Goal: Information Seeking & Learning: Learn about a topic

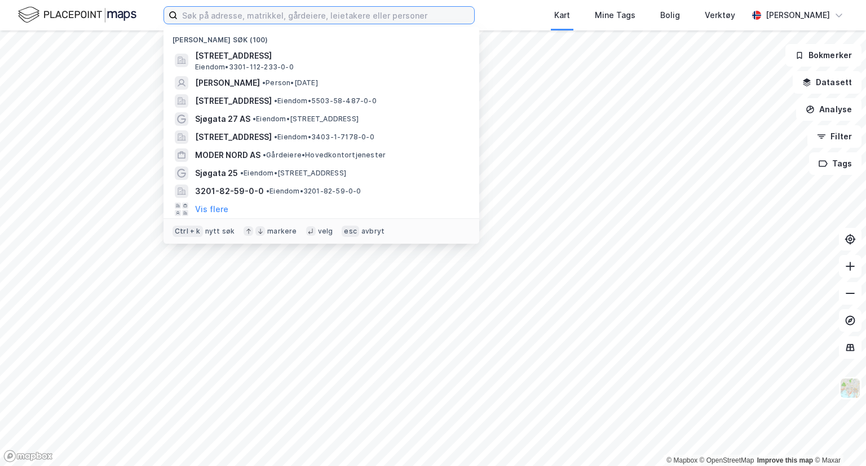
click at [198, 14] on input at bounding box center [326, 15] width 297 height 17
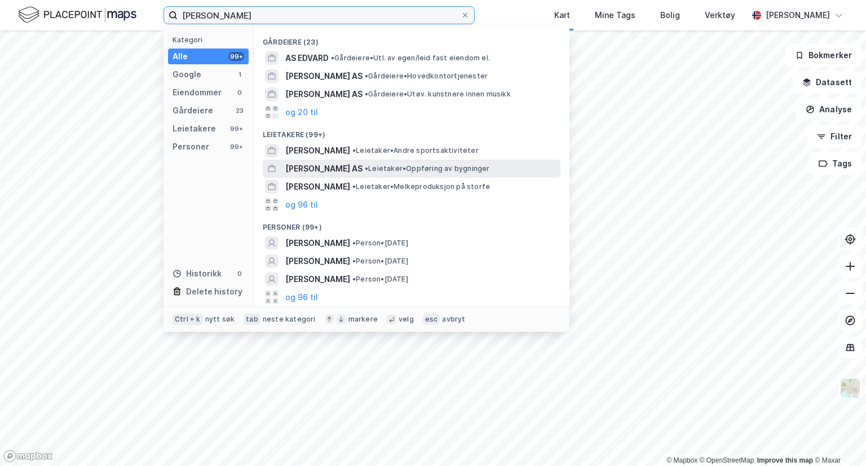
scroll to position [29, 0]
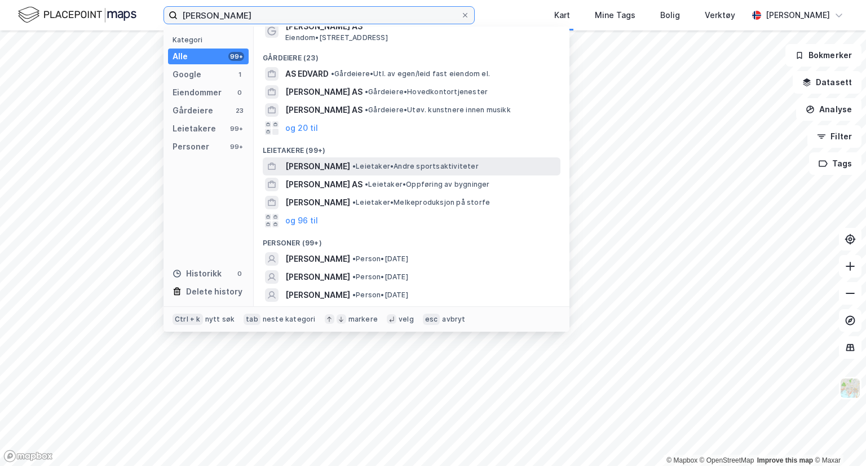
type input "[PERSON_NAME]"
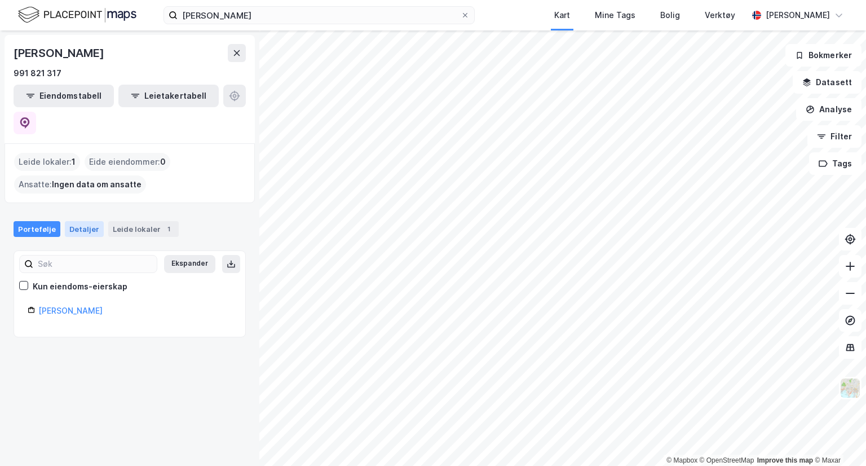
click at [87, 221] on div "Detaljer" at bounding box center [84, 229] width 39 height 16
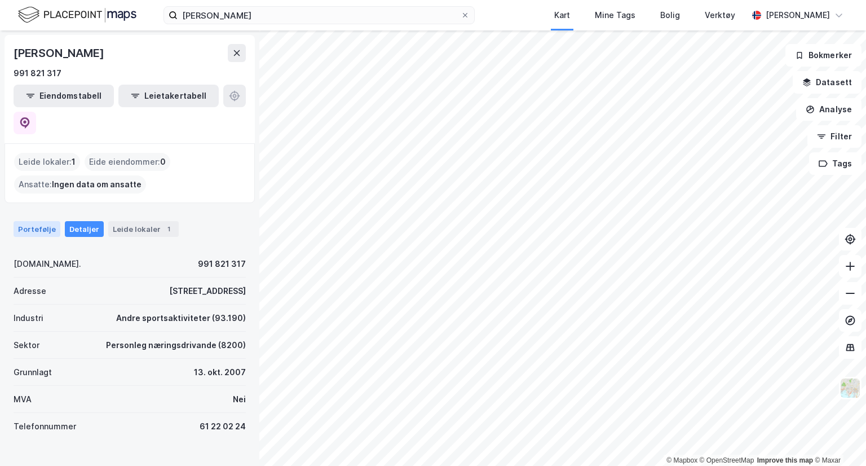
click at [44, 221] on div "Portefølje" at bounding box center [37, 229] width 47 height 16
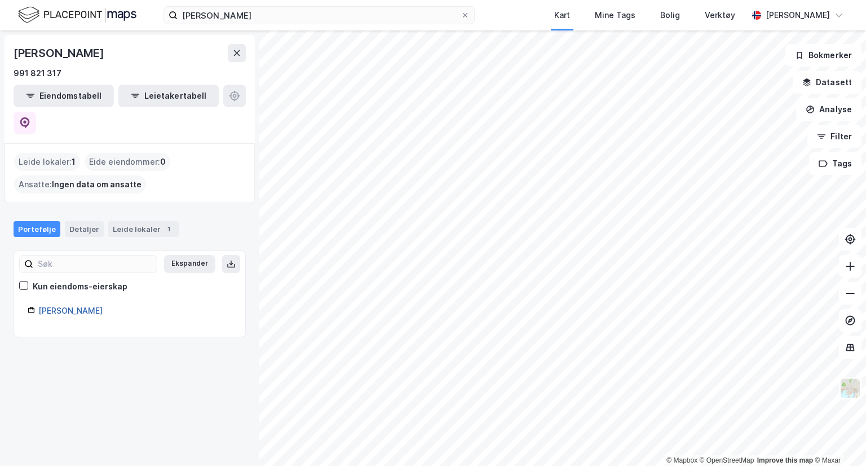
click at [83, 306] on link "[PERSON_NAME]" at bounding box center [70, 311] width 64 height 10
click at [46, 153] on div "Leide lokaler : 1" at bounding box center [47, 162] width 66 height 18
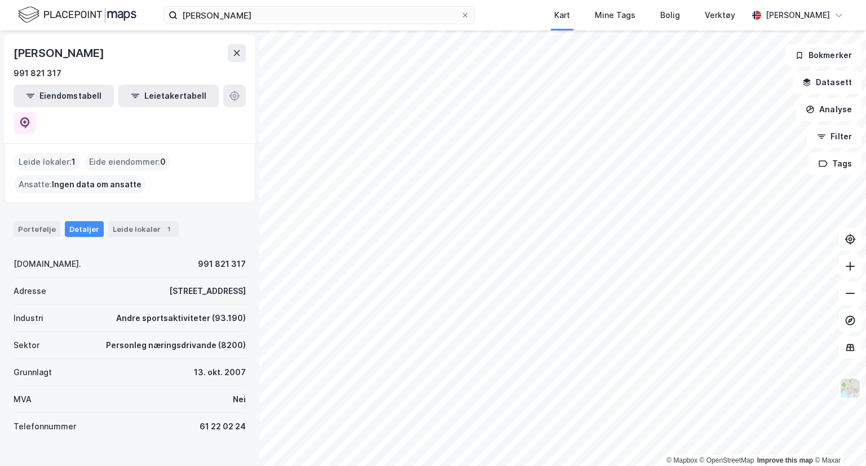
click at [281, 25] on div "[PERSON_NAME] Kart Mine Tags Bolig Verktøy [PERSON_NAME]" at bounding box center [433, 15] width 866 height 30
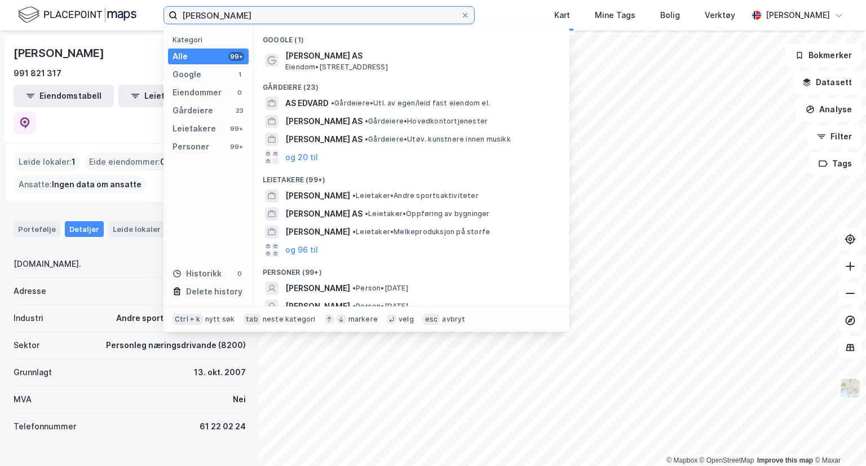
click at [280, 17] on input "[PERSON_NAME]" at bounding box center [319, 15] width 283 height 17
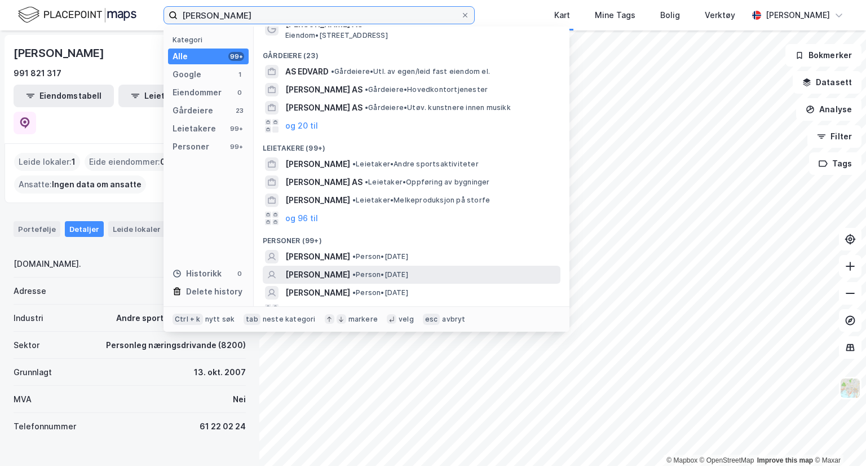
scroll to position [45, 0]
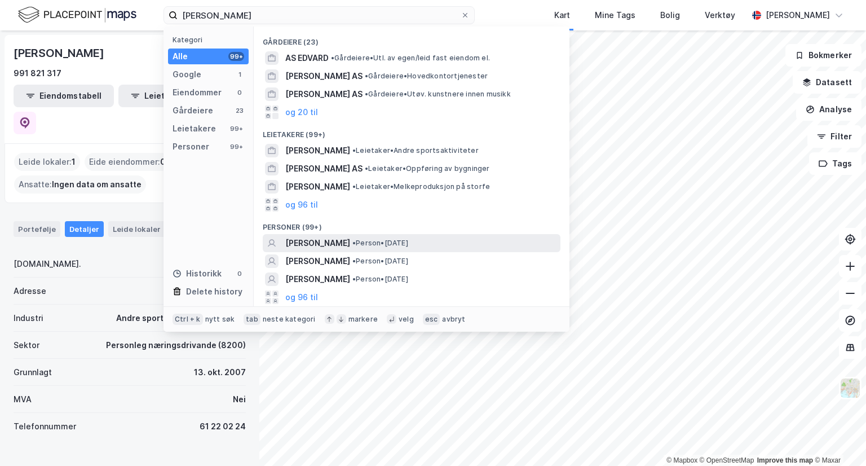
click at [408, 240] on span "• Person • [DATE]" at bounding box center [380, 242] width 56 height 9
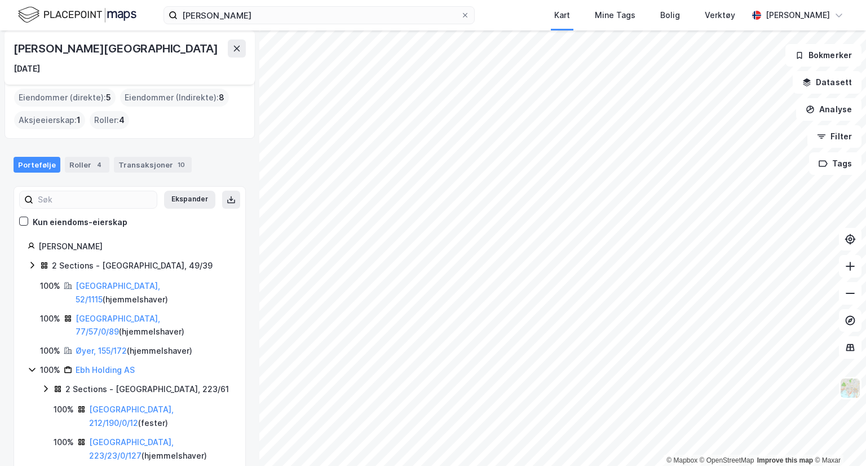
scroll to position [13, 0]
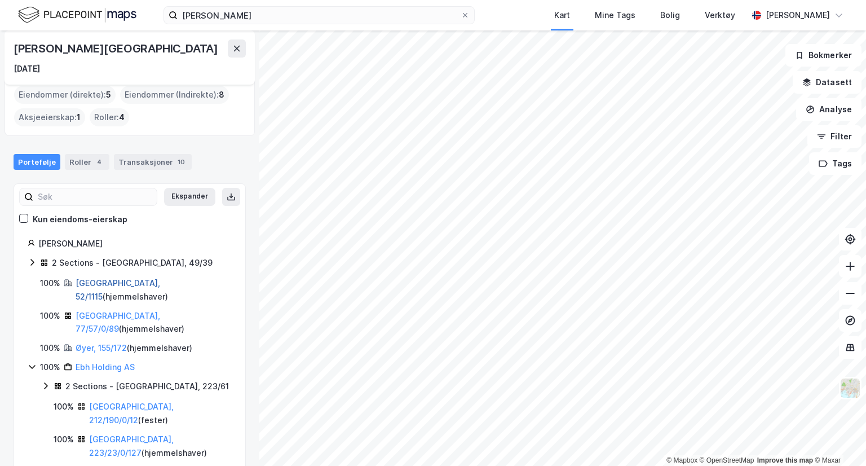
click at [105, 283] on link "[GEOGRAPHIC_DATA], 52/1115" at bounding box center [118, 289] width 85 height 23
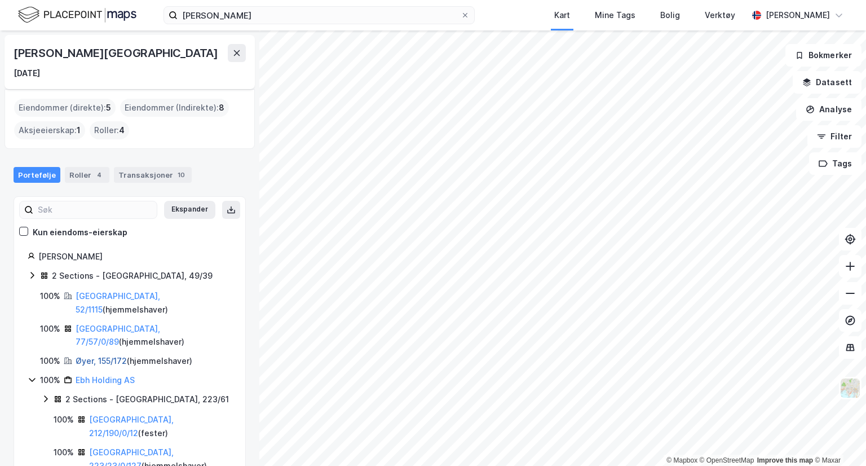
scroll to position [13, 0]
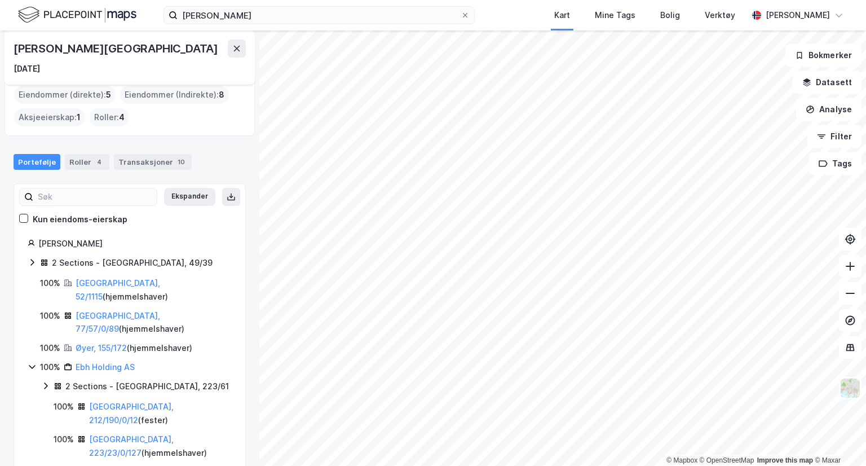
click at [47, 381] on icon at bounding box center [45, 385] width 9 height 9
click at [45, 381] on icon at bounding box center [45, 385] width 9 height 9
click at [41, 381] on icon at bounding box center [45, 385] width 9 height 9
click at [42, 381] on icon at bounding box center [45, 385] width 9 height 9
click at [50, 465] on div "50% [PERSON_NAME] AS" at bounding box center [136, 472] width 191 height 14
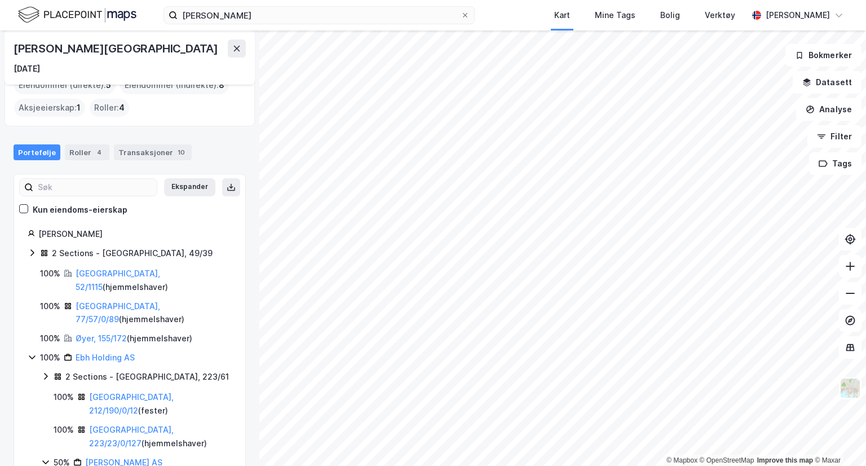
scroll to position [51, 0]
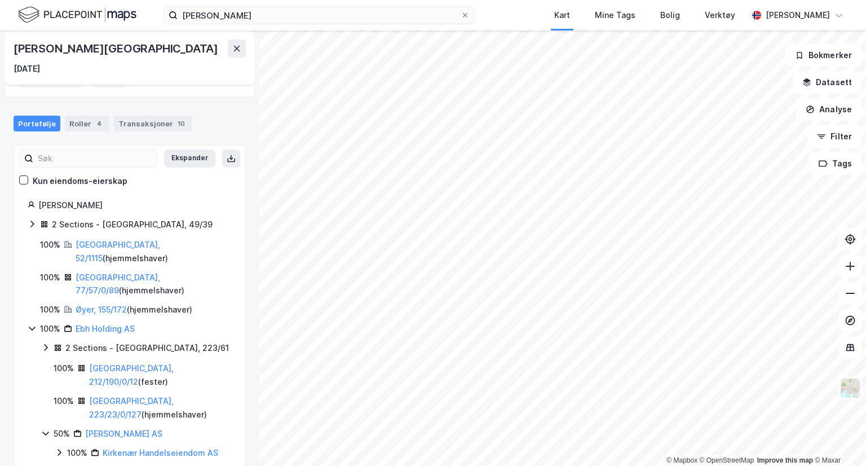
click at [45, 428] on icon at bounding box center [45, 432] width 9 height 9
